Goal: Check status

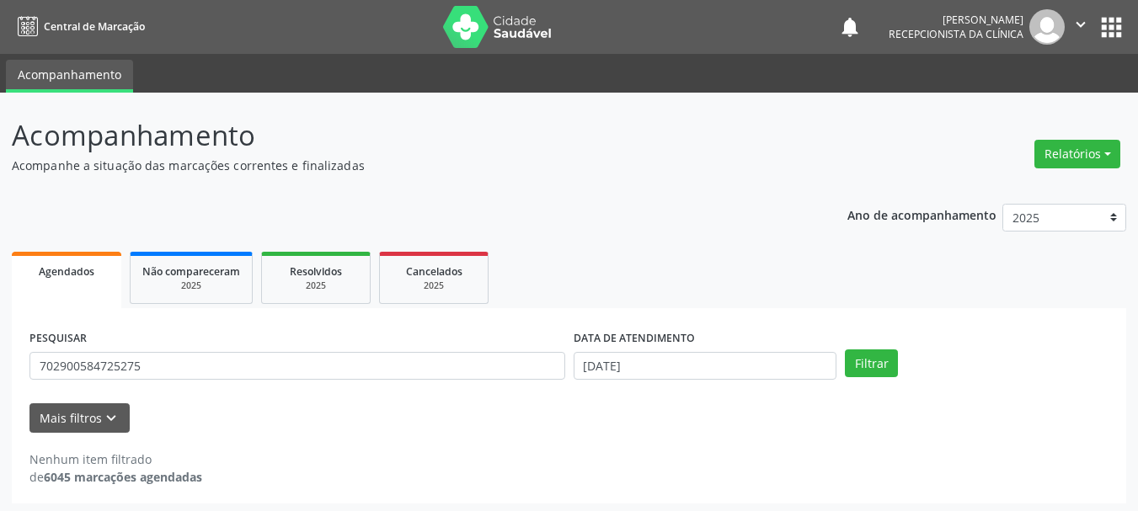
scroll to position [4, 0]
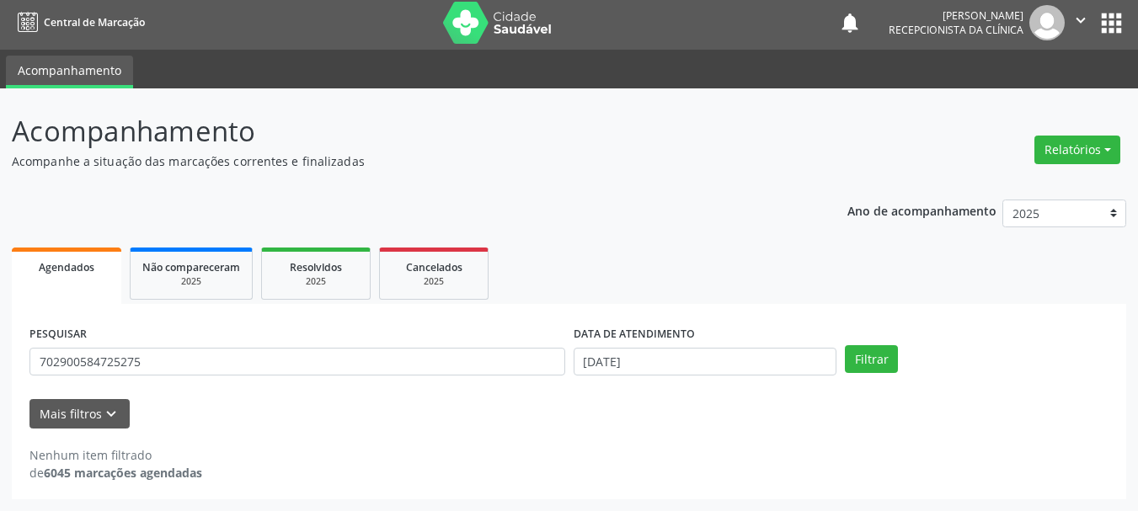
drag, startPoint x: 211, startPoint y: 370, endPoint x: 0, endPoint y: 419, distance: 217.1
click at [0, 419] on div "Acompanhamento Acompanhe a situação das marcações correntes e finalizadas Relat…" at bounding box center [569, 299] width 1138 height 423
type input "700502114246051"
click at [845, 345] on button "Filtrar" at bounding box center [871, 359] width 53 height 29
click at [588, 455] on div "Nenhum item filtrado de 6045 marcações agendadas" at bounding box center [568, 463] width 1079 height 35
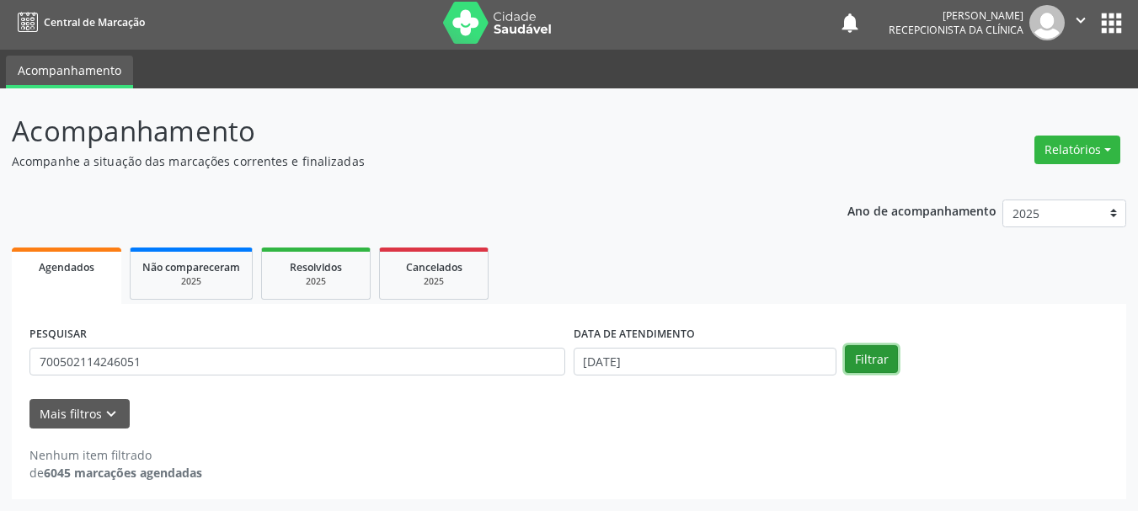
click at [882, 360] on button "Filtrar" at bounding box center [871, 359] width 53 height 29
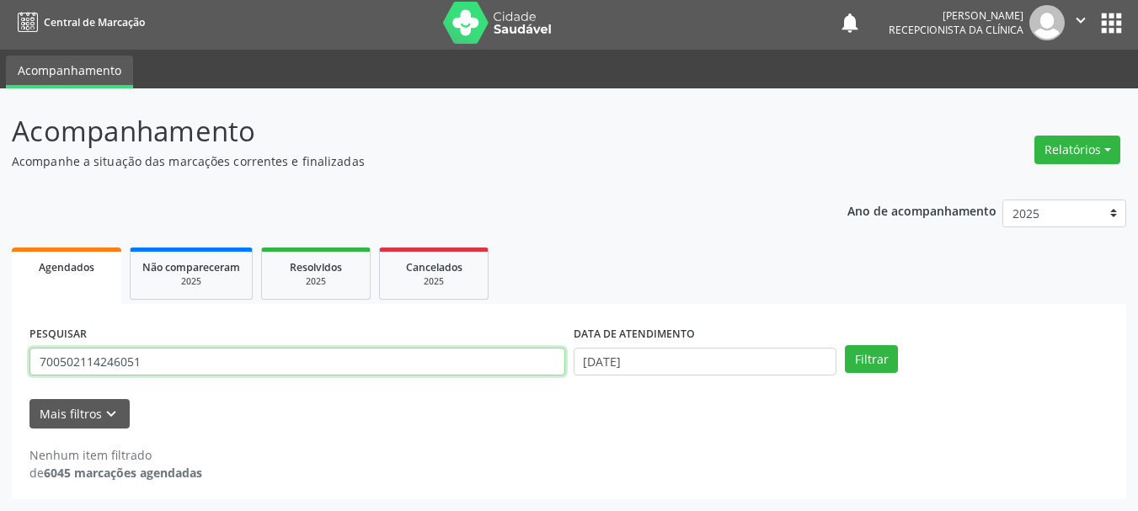
drag, startPoint x: 36, startPoint y: 390, endPoint x: 0, endPoint y: 432, distance: 55.5
click at [0, 432] on div "Acompanhamento Acompanhe a situação das marcações correntes e finalizadas Relat…" at bounding box center [569, 299] width 1138 height 423
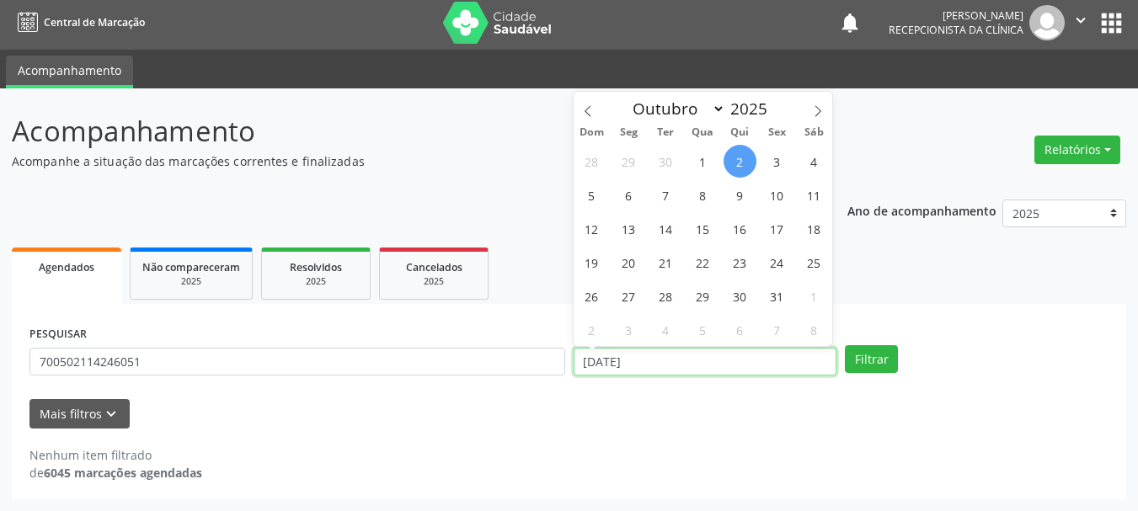
click at [595, 367] on input "[DATE]" at bounding box center [705, 362] width 264 height 29
click at [668, 233] on span "14" at bounding box center [665, 228] width 33 height 33
type input "[DATE]"
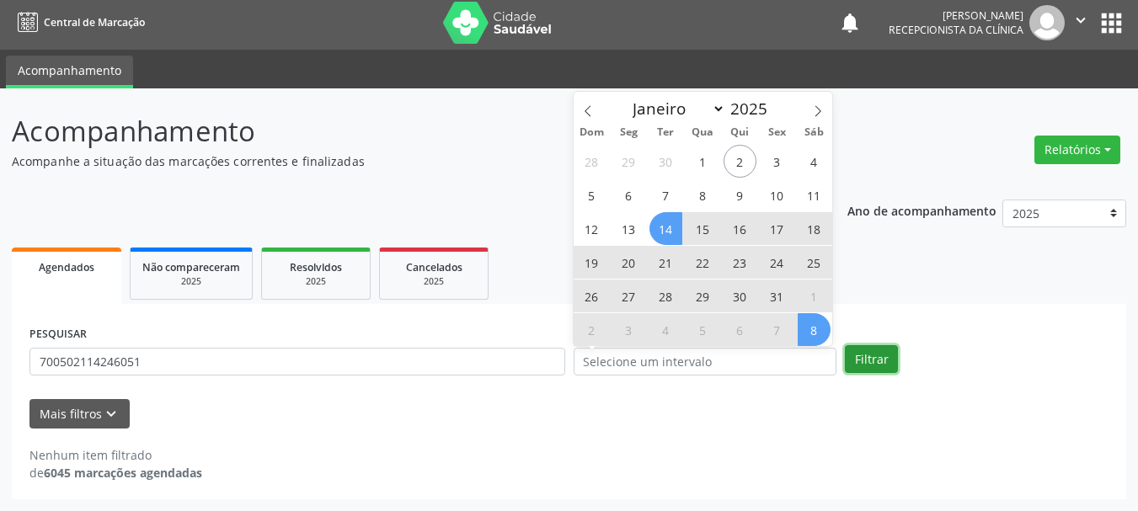
click at [890, 357] on button "Filtrar" at bounding box center [871, 359] width 53 height 29
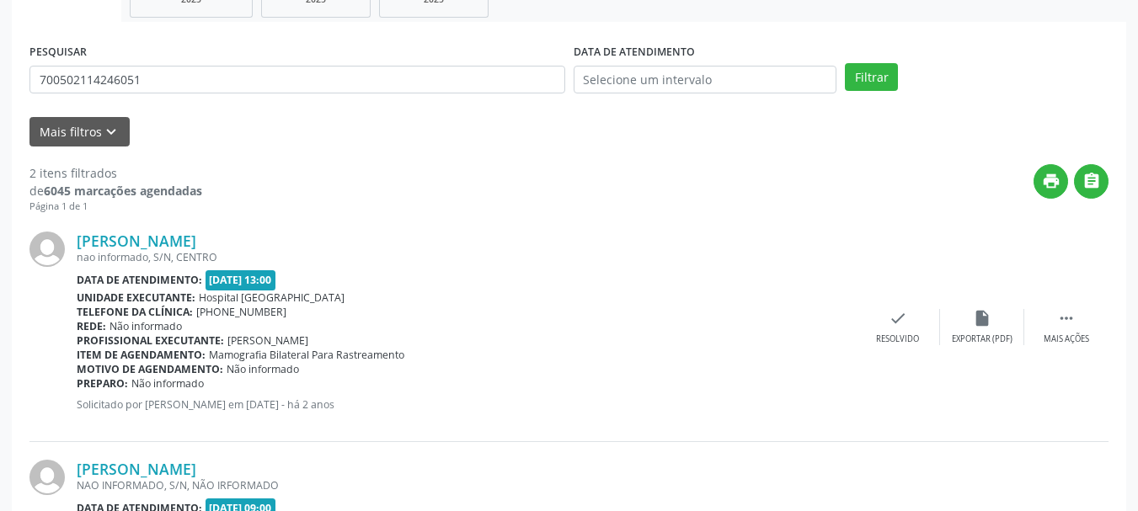
scroll to position [311, 0]
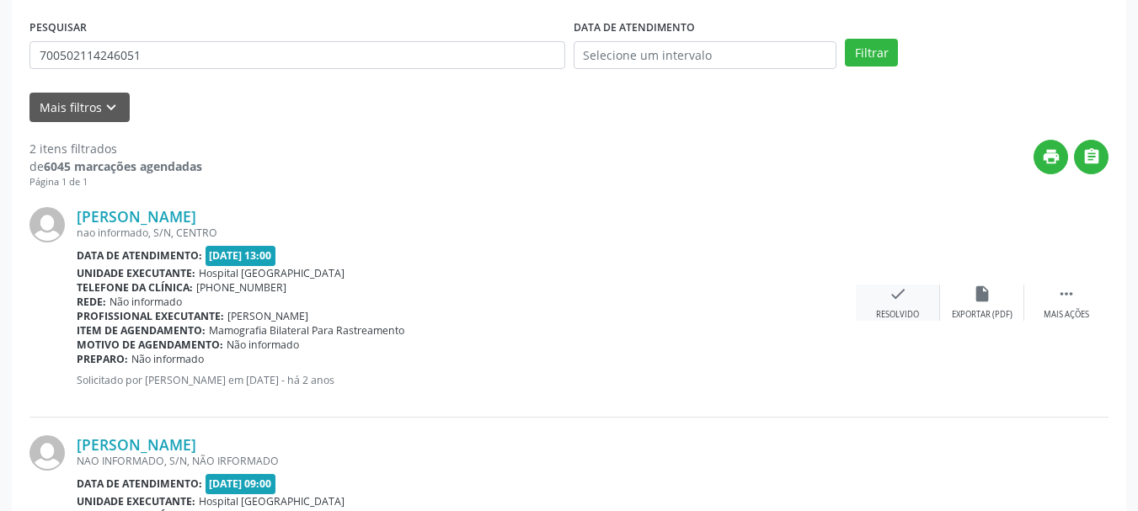
click at [906, 301] on icon "check" at bounding box center [897, 294] width 19 height 19
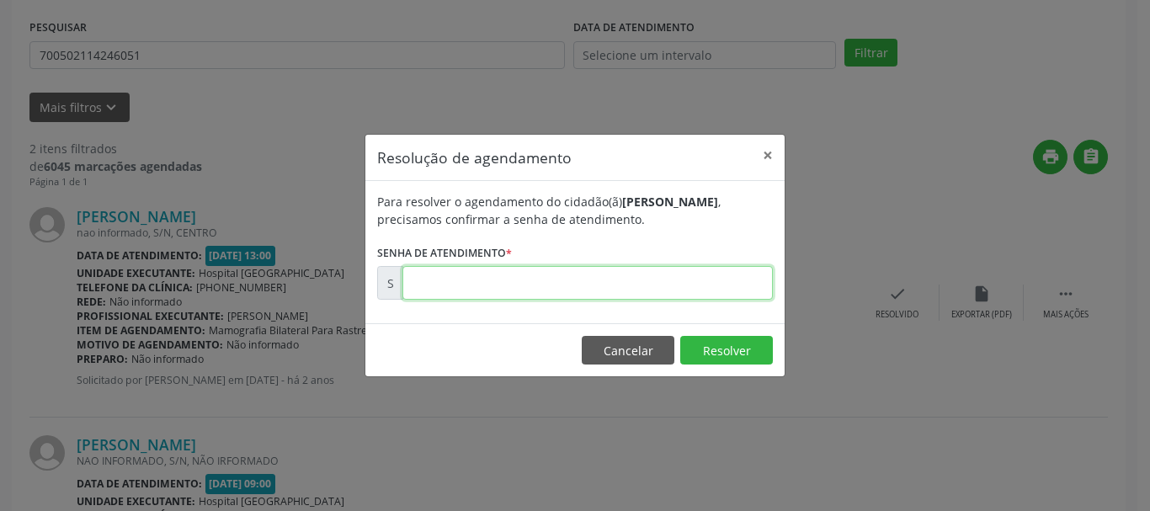
click at [549, 295] on input "text" at bounding box center [588, 283] width 371 height 34
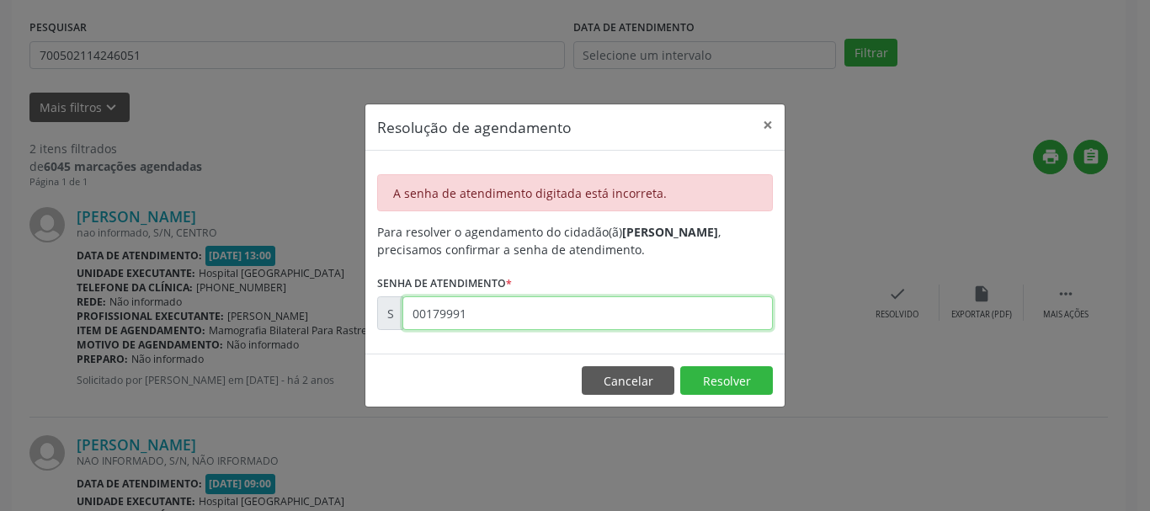
drag, startPoint x: 529, startPoint y: 322, endPoint x: 354, endPoint y: 349, distance: 177.4
click at [354, 349] on div "Resolução de agendamento × A senha de atendimento digitada está incorreta. Para…" at bounding box center [575, 255] width 1150 height 511
type input "00179991"
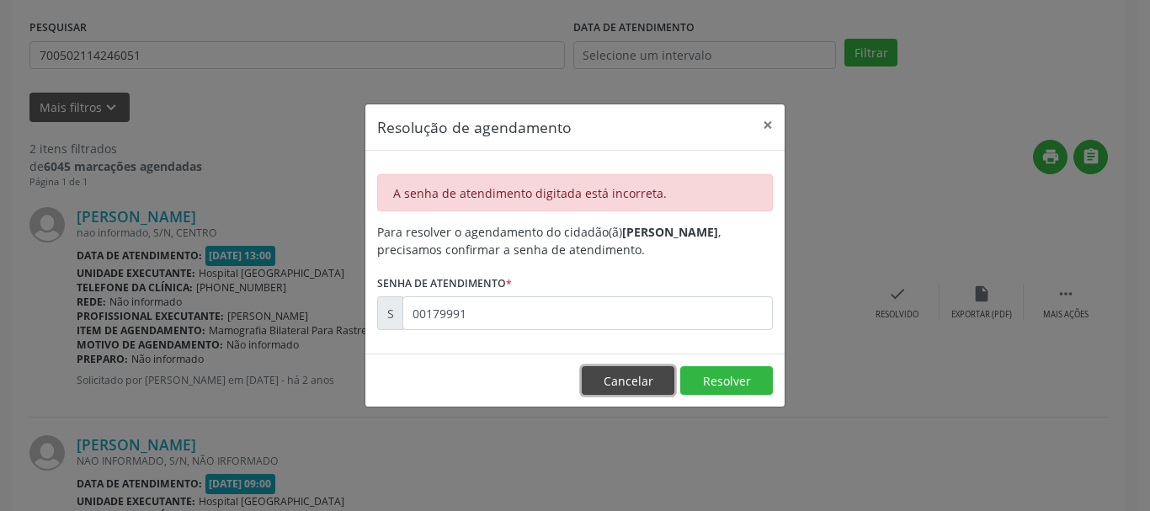
click at [636, 381] on button "Cancelar" at bounding box center [628, 380] width 93 height 29
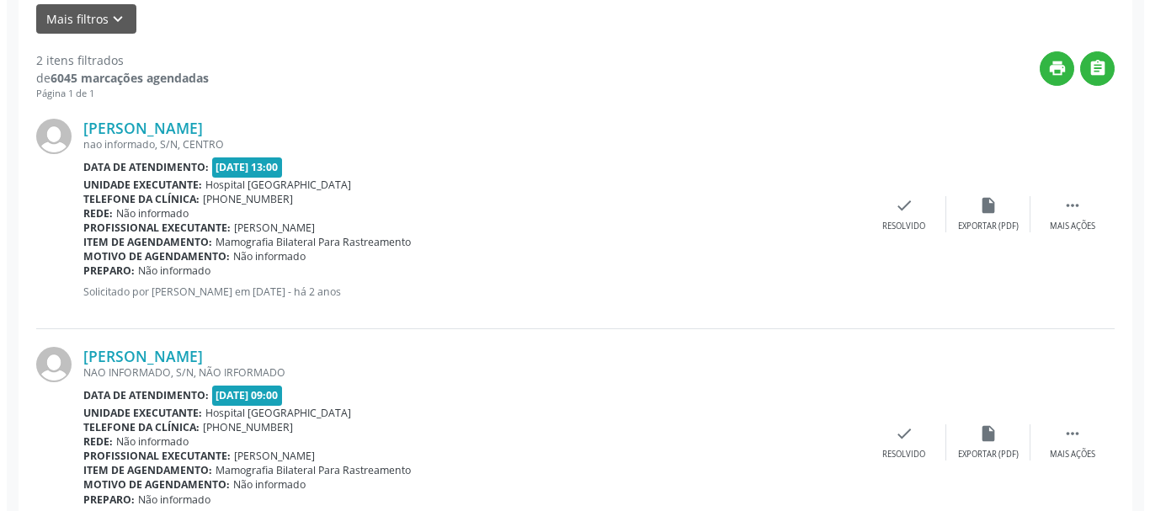
scroll to position [474, 0]
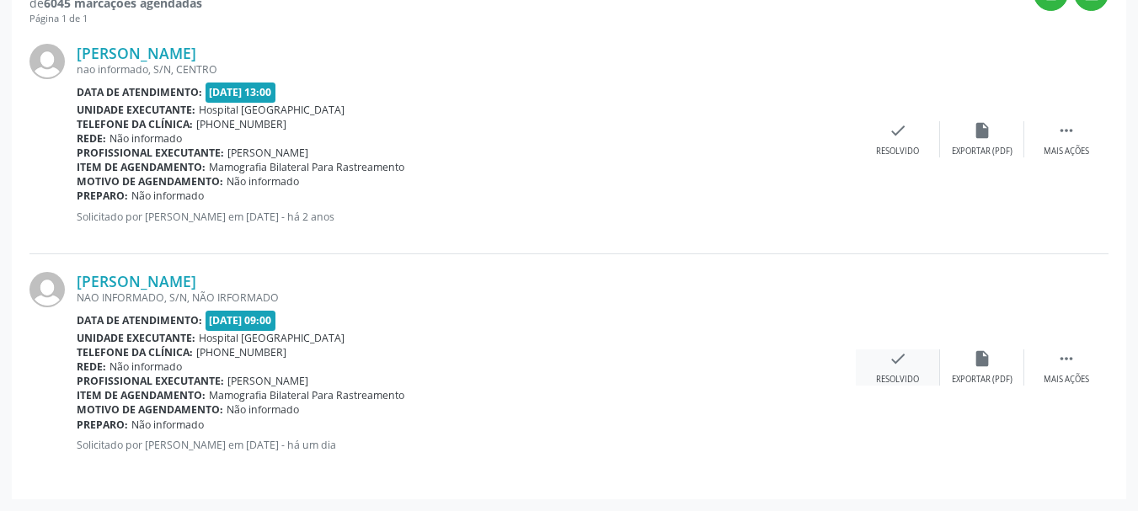
click at [899, 369] on div "check Resolvido" at bounding box center [898, 367] width 84 height 36
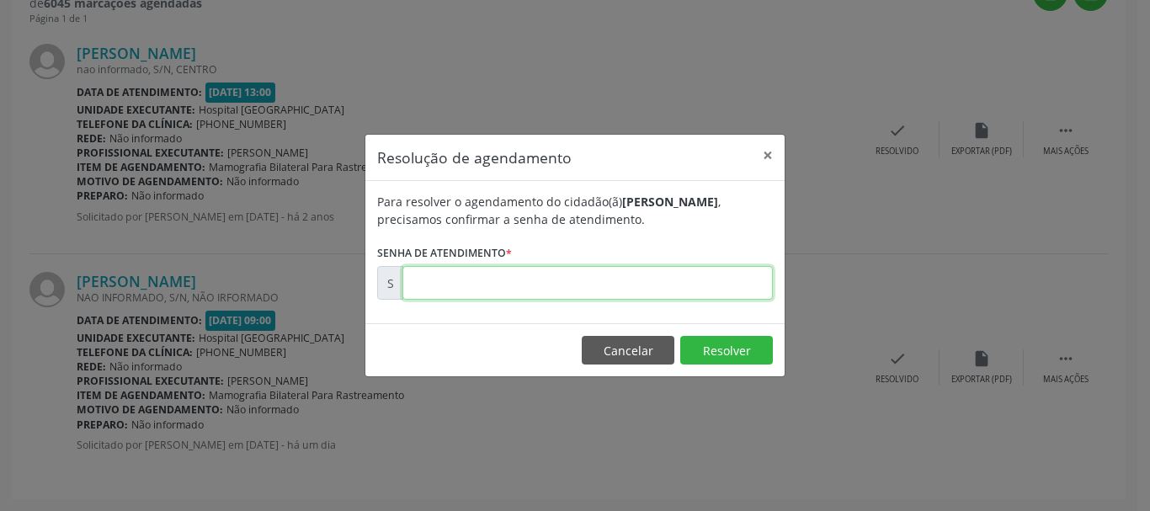
click at [502, 292] on input "text" at bounding box center [588, 283] width 371 height 34
type input "00179991"
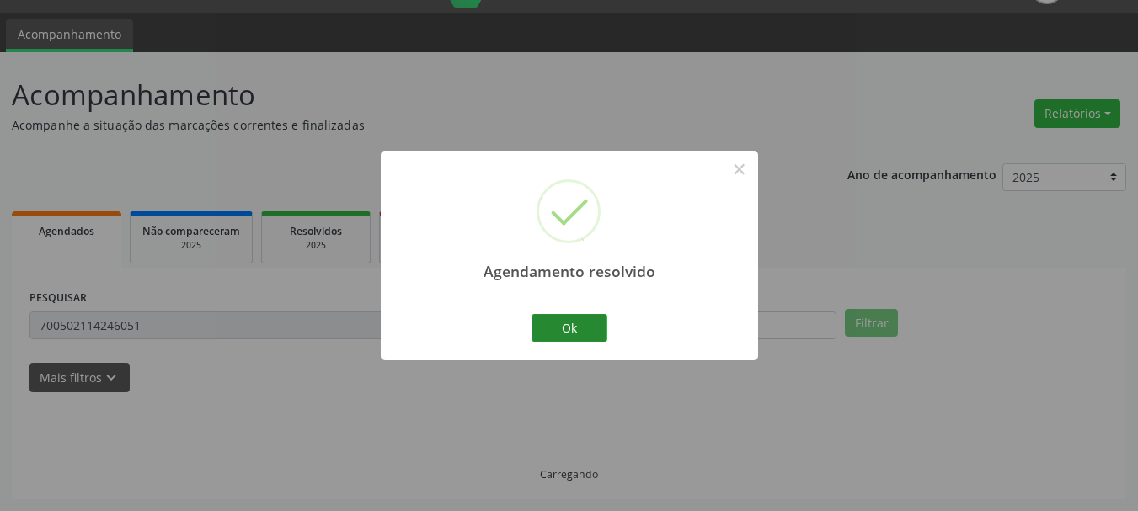
scroll to position [246, 0]
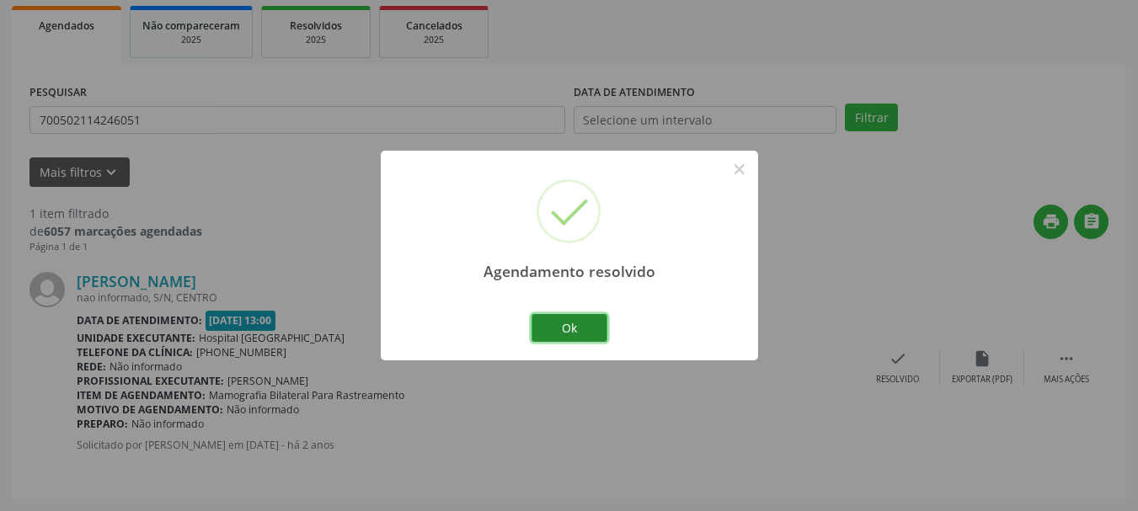
click at [576, 323] on button "Ok" at bounding box center [569, 328] width 76 height 29
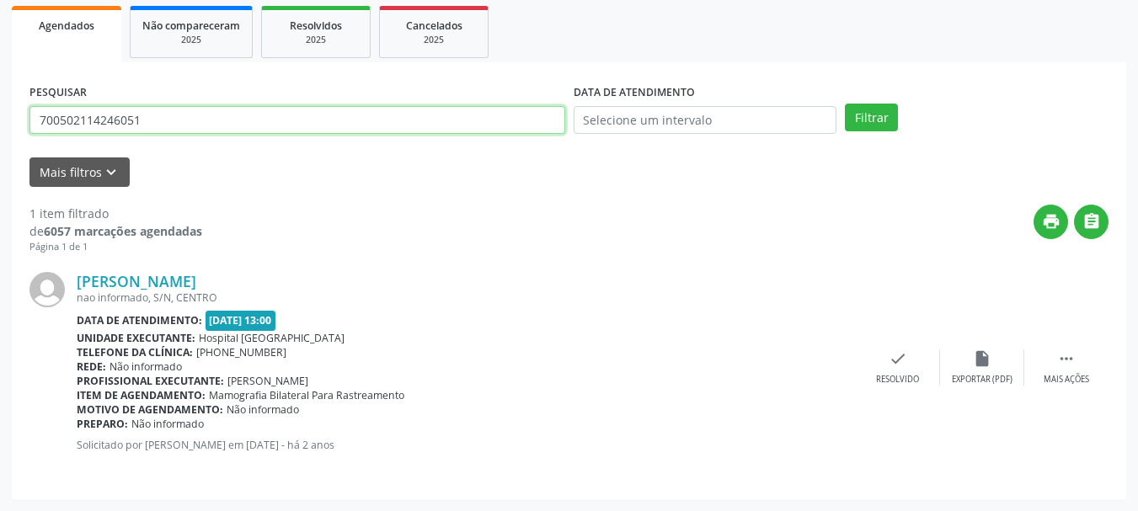
drag, startPoint x: 184, startPoint y: 139, endPoint x: 0, endPoint y: 151, distance: 184.0
click at [0, 150] on div "Acompanhamento Acompanhe a situação das marcações correntes e finalizadas Relat…" at bounding box center [569, 179] width 1138 height 664
paste input "2306139561610"
type input "702306139561610"
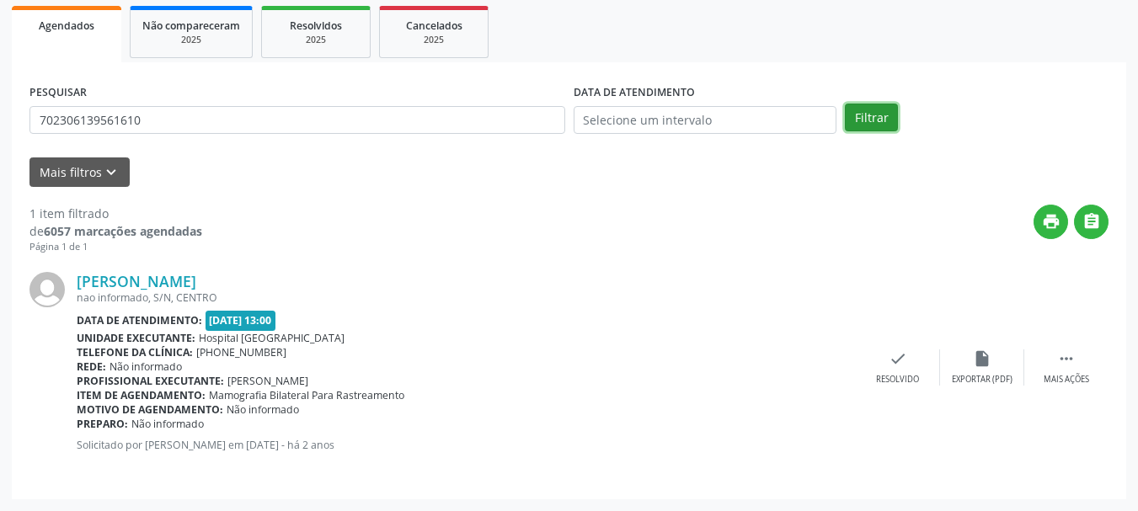
click at [878, 116] on button "Filtrar" at bounding box center [871, 118] width 53 height 29
click at [926, 355] on div "check Resolvido" at bounding box center [898, 367] width 84 height 36
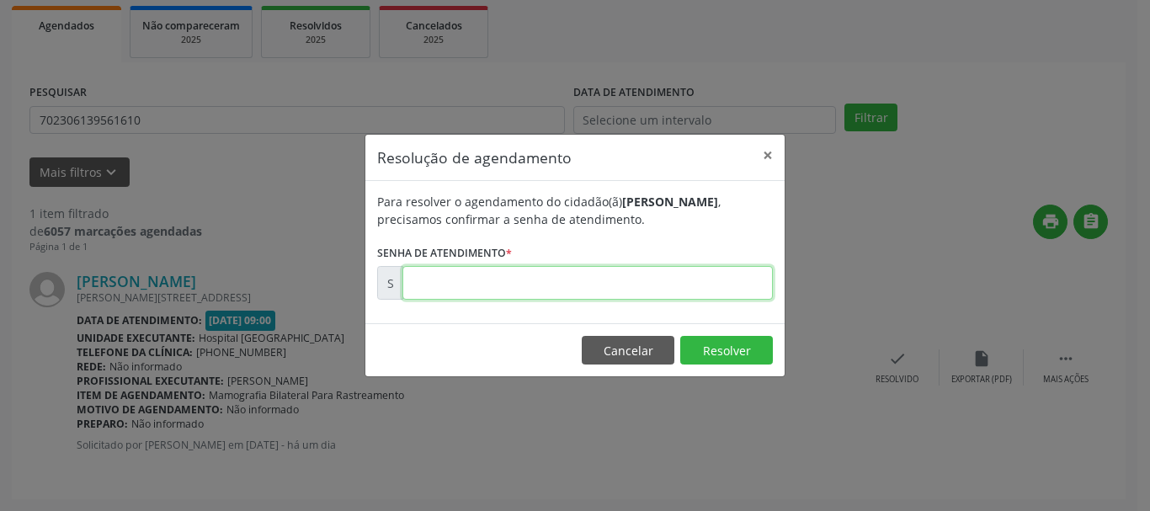
click at [604, 276] on input "text" at bounding box center [588, 283] width 371 height 34
type input "00179990"
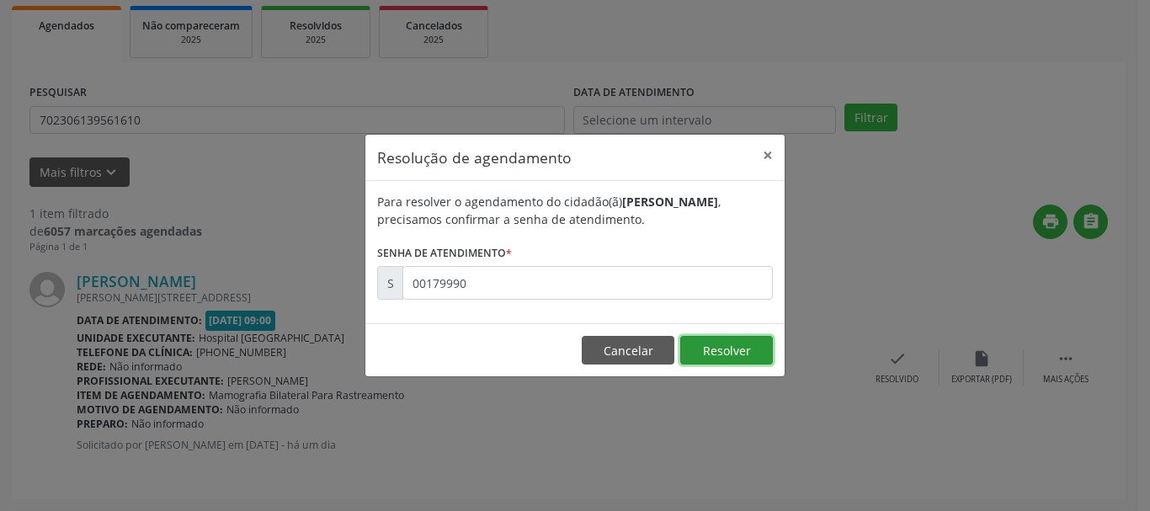
click at [731, 349] on button "Resolver" at bounding box center [726, 350] width 93 height 29
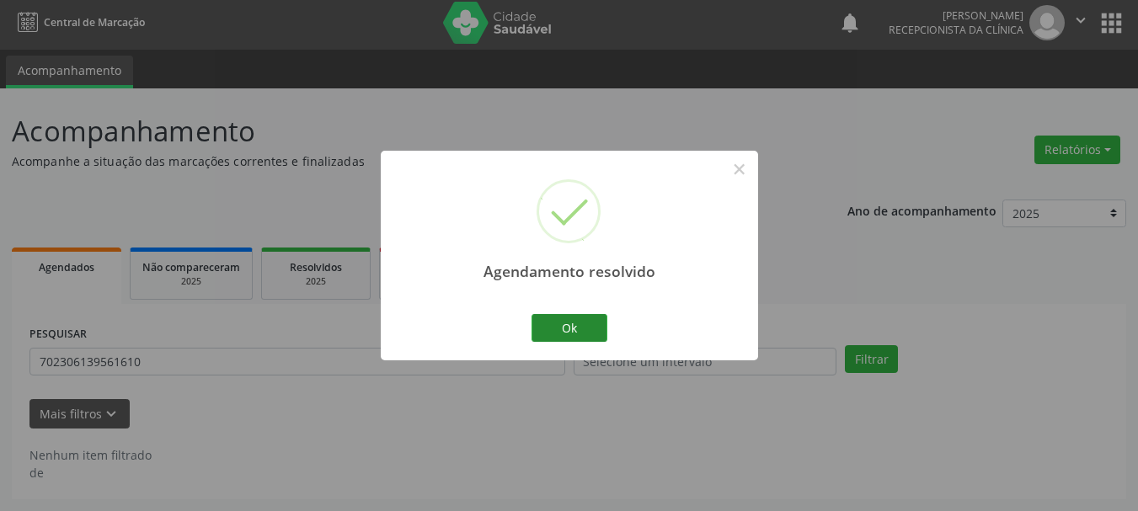
scroll to position [4, 0]
click at [577, 325] on button "Ok" at bounding box center [569, 328] width 76 height 29
